Goal: Answer question/provide support

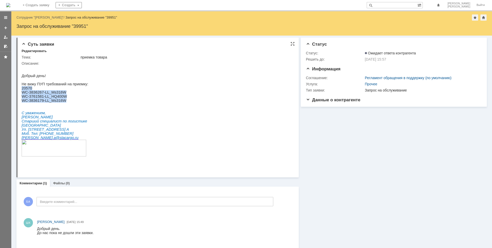
drag, startPoint x: 22, startPoint y: 91, endPoint x: 62, endPoint y: 104, distance: 42.0
click at [62, 104] on div "Добрый день! Не вижу ПУП требований на приемку: 20570 WC-3836267-LL_Ms316W WC-3…" at bounding box center [55, 113] width 67 height 96
copy div "20570 WC-3836267-LL_Ms316W WC-3761581-LL_HQ400W WC-3836179-LL_Ms316W"
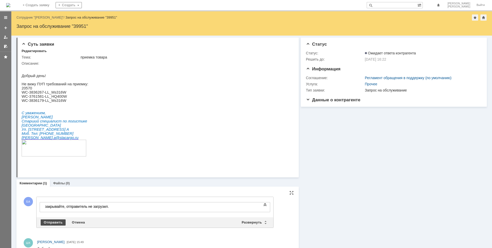
click at [51, 223] on div "Отправить" at bounding box center [53, 222] width 25 height 6
